Goal: Transaction & Acquisition: Download file/media

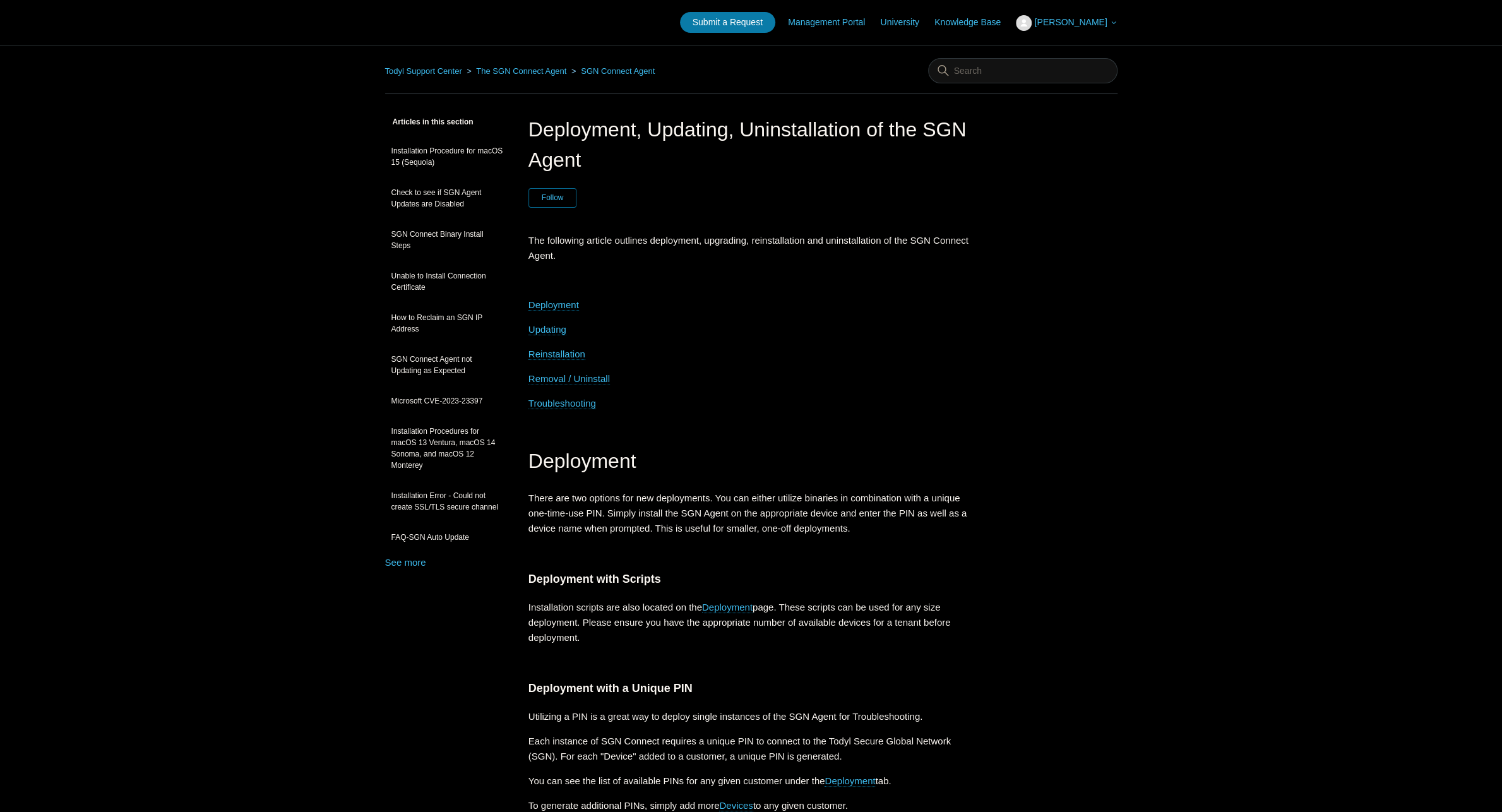
click at [574, 376] on span "Removal / Uninstall" at bounding box center [569, 378] width 81 height 11
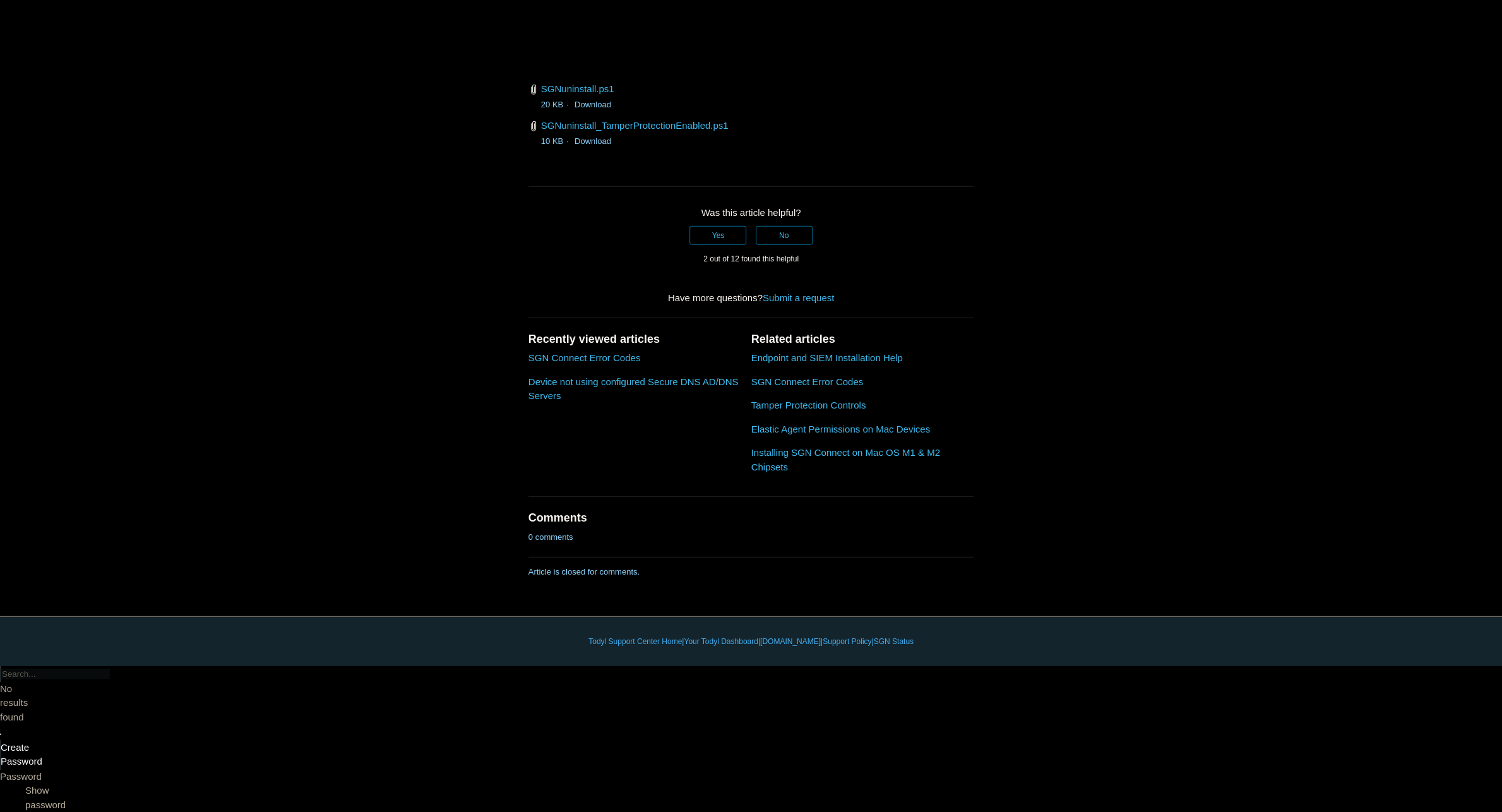
scroll to position [3149, 0]
drag, startPoint x: 619, startPoint y: 521, endPoint x: 543, endPoint y: 517, distance: 76.1
click at [543, 112] on li "SGNuninstall.ps1 20 KB Download" at bounding box center [751, 96] width 446 height 31
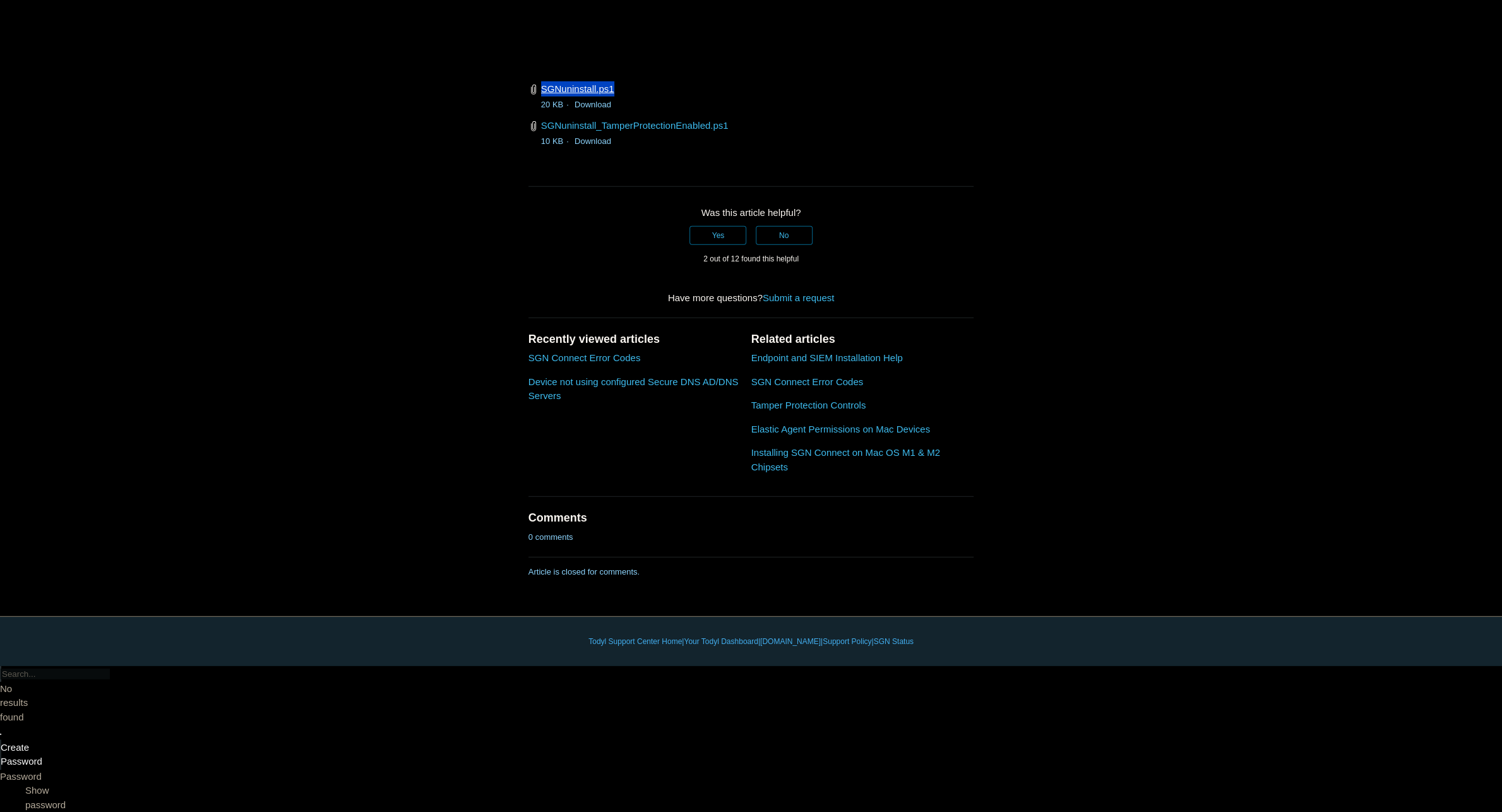
copy link "SGNuninstall.ps1"
drag, startPoint x: 1264, startPoint y: 634, endPoint x: 1042, endPoint y: 609, distance: 223.4
drag, startPoint x: 618, startPoint y: 520, endPoint x: 541, endPoint y: 523, distance: 77.1
click at [540, 112] on li "SGNuninstall.ps1 20 KB Download" at bounding box center [751, 96] width 446 height 31
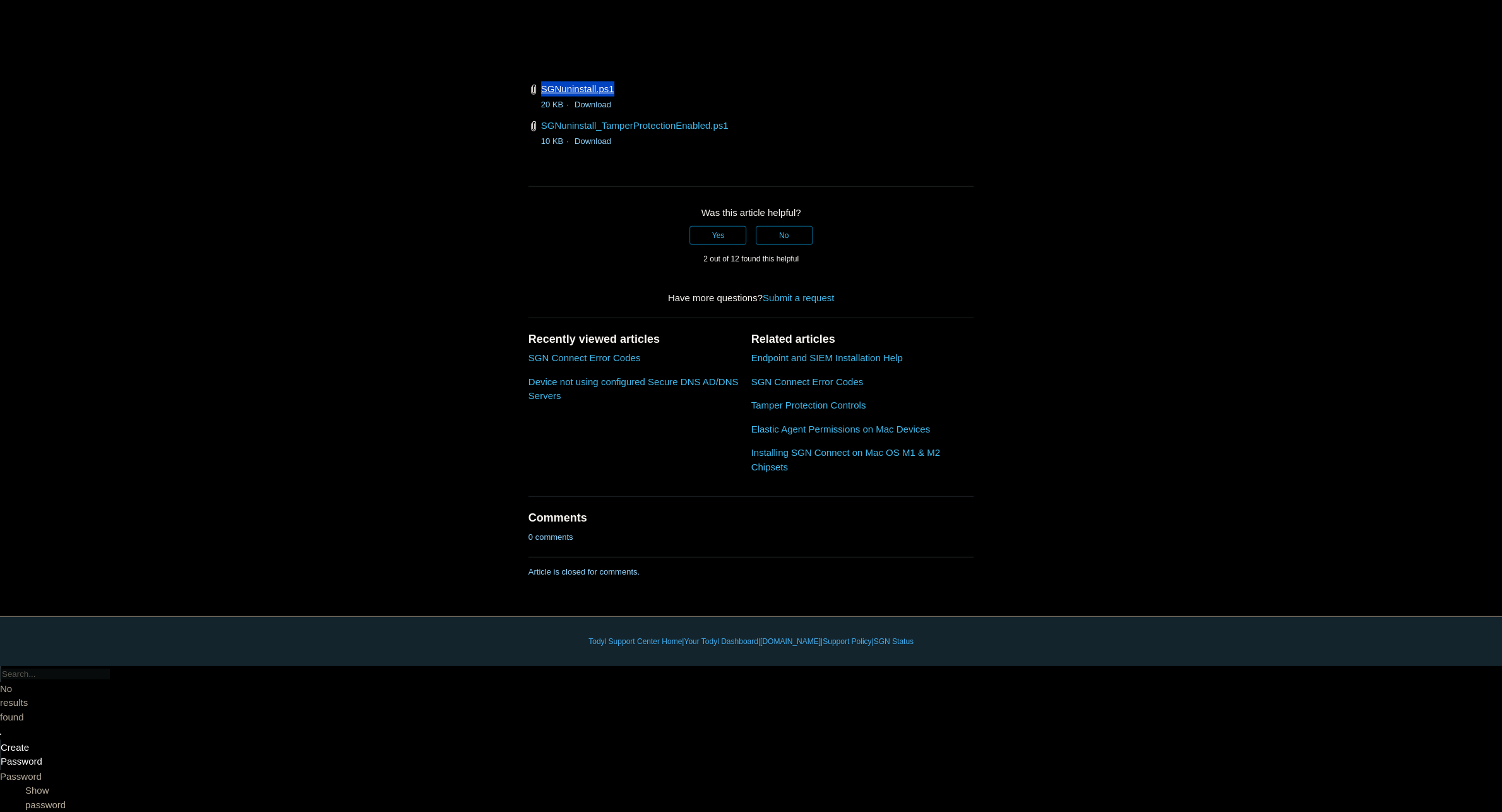
copy link "SGNuninstall.ps1"
